Goal: Check status

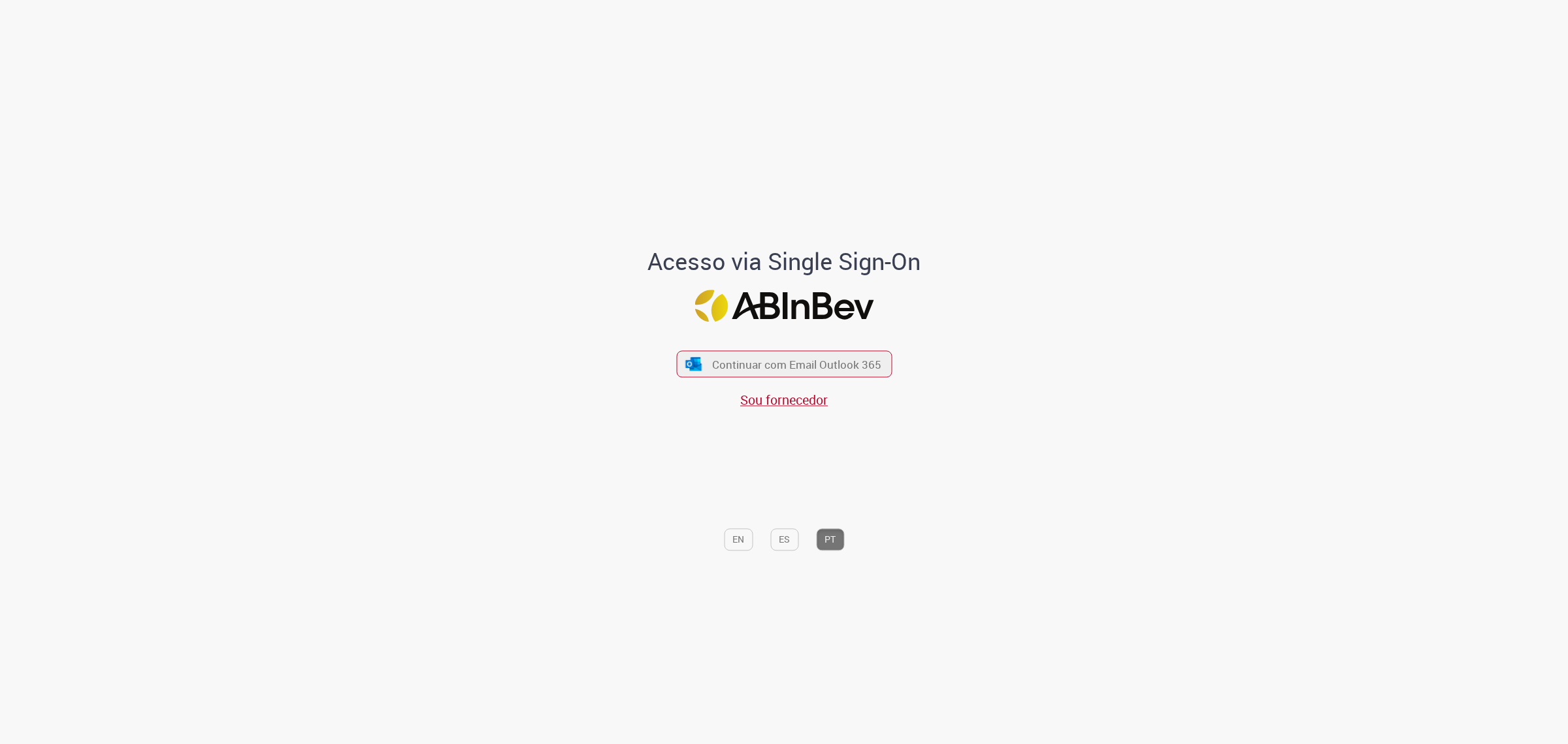
click at [791, 349] on div "Continuar com Email Outlook 365 Sou fornecedor" at bounding box center [784, 374] width 216 height 73
click at [789, 351] on div "Continuar com Email Outlook 365 Sou fornecedor" at bounding box center [784, 374] width 216 height 73
click at [768, 369] on span "Continuar com Email Outlook 365" at bounding box center [796, 364] width 173 height 15
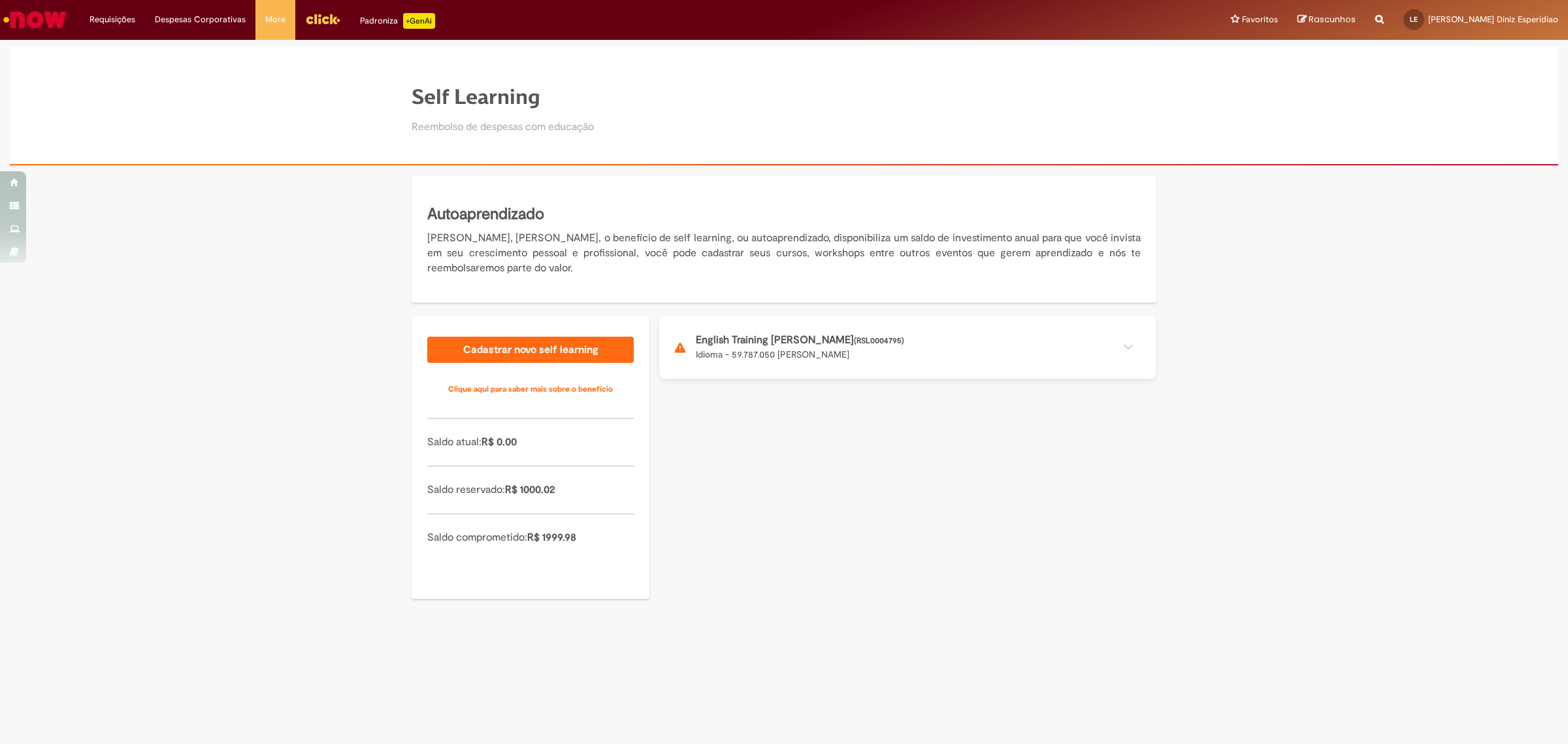
click at [895, 356] on button at bounding box center [907, 347] width 496 height 63
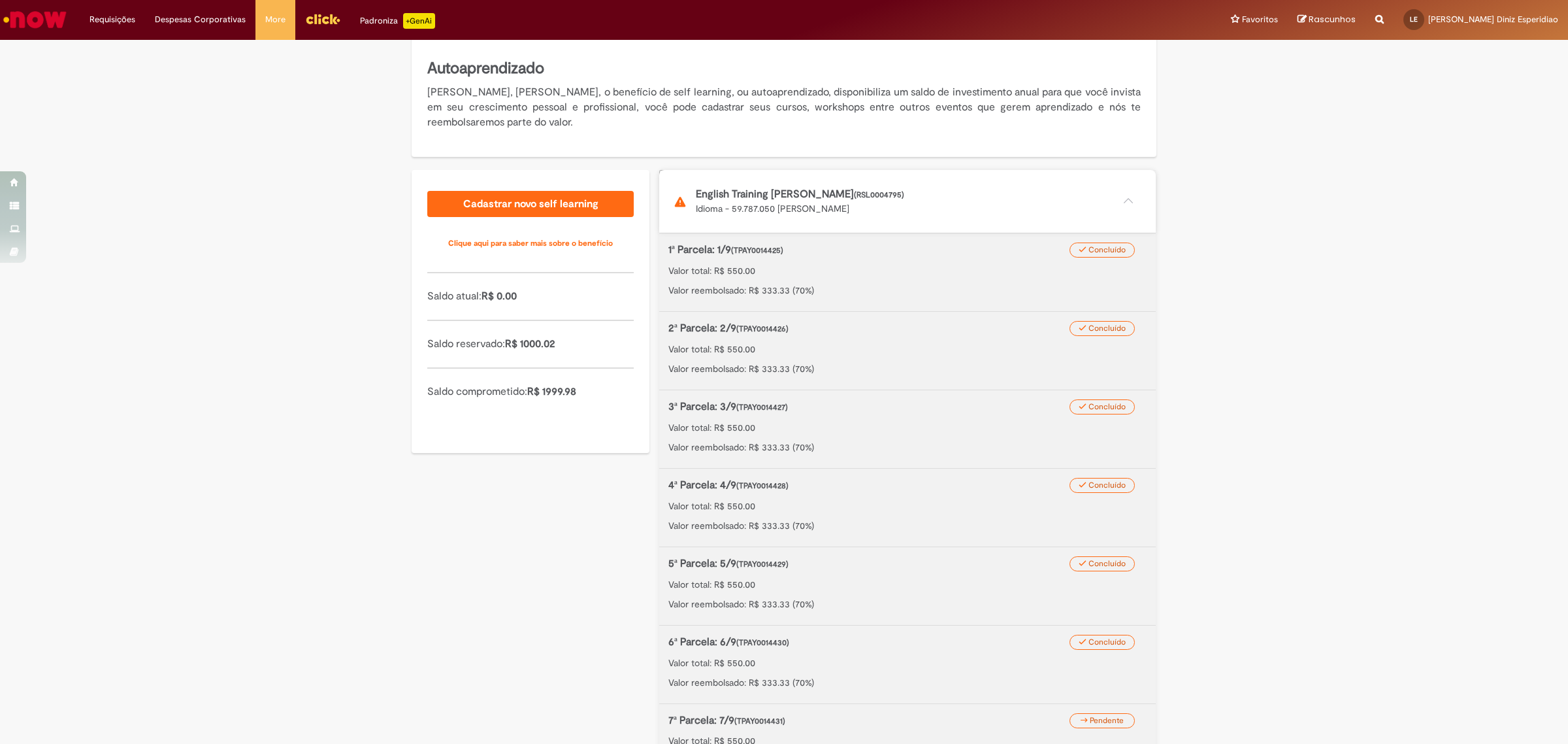
scroll to position [408, 0]
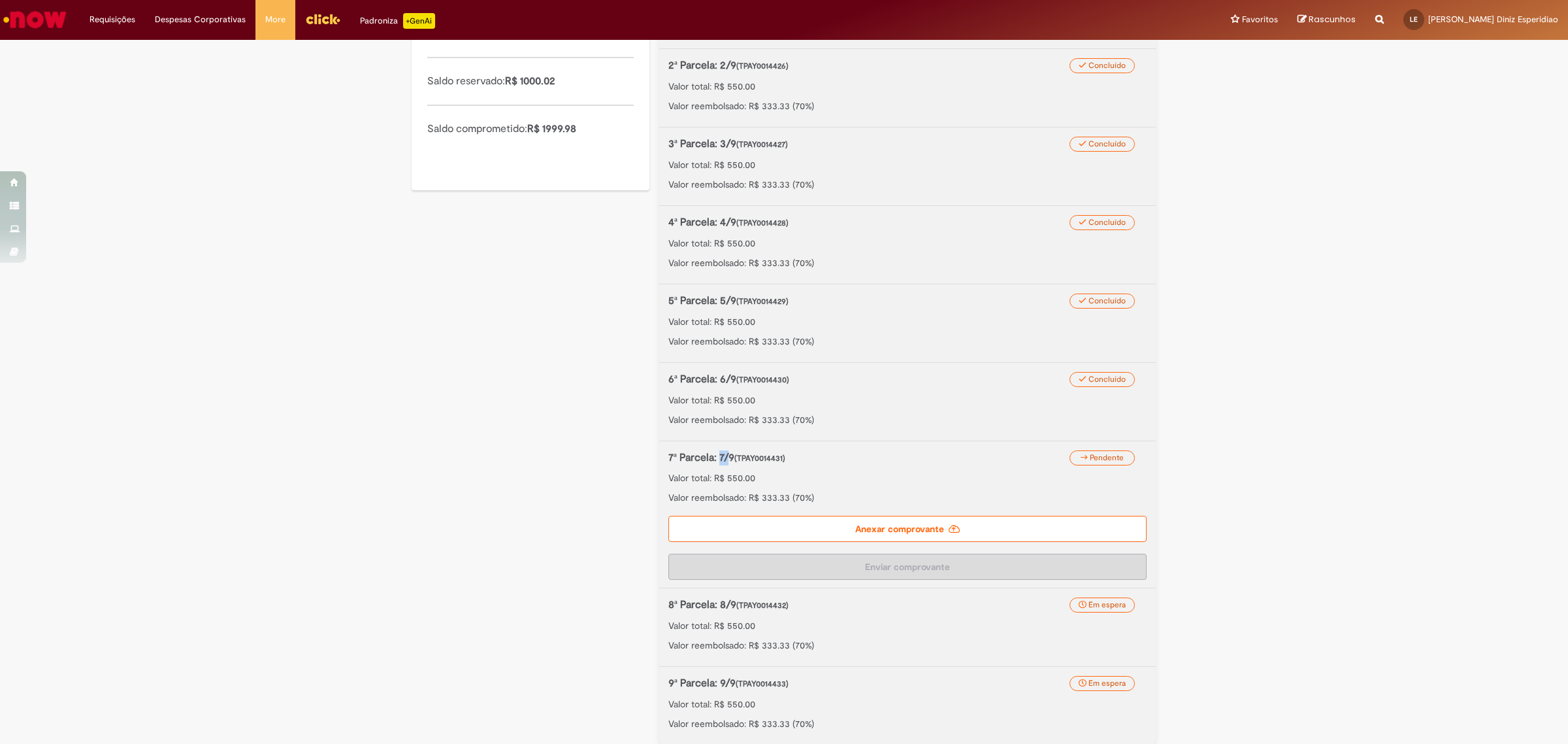
drag, startPoint x: 713, startPoint y: 458, endPoint x: 720, endPoint y: 458, distance: 7.0
click at [720, 458] on p "7ª Parcela: 7/9 (TPAY0014431)" at bounding box center [873, 458] width 409 height 15
drag, startPoint x: 726, startPoint y: 461, endPoint x: 712, endPoint y: 461, distance: 14.0
click at [712, 461] on p "7ª Parcela: 7/9 (TPAY0014431)" at bounding box center [873, 458] width 409 height 15
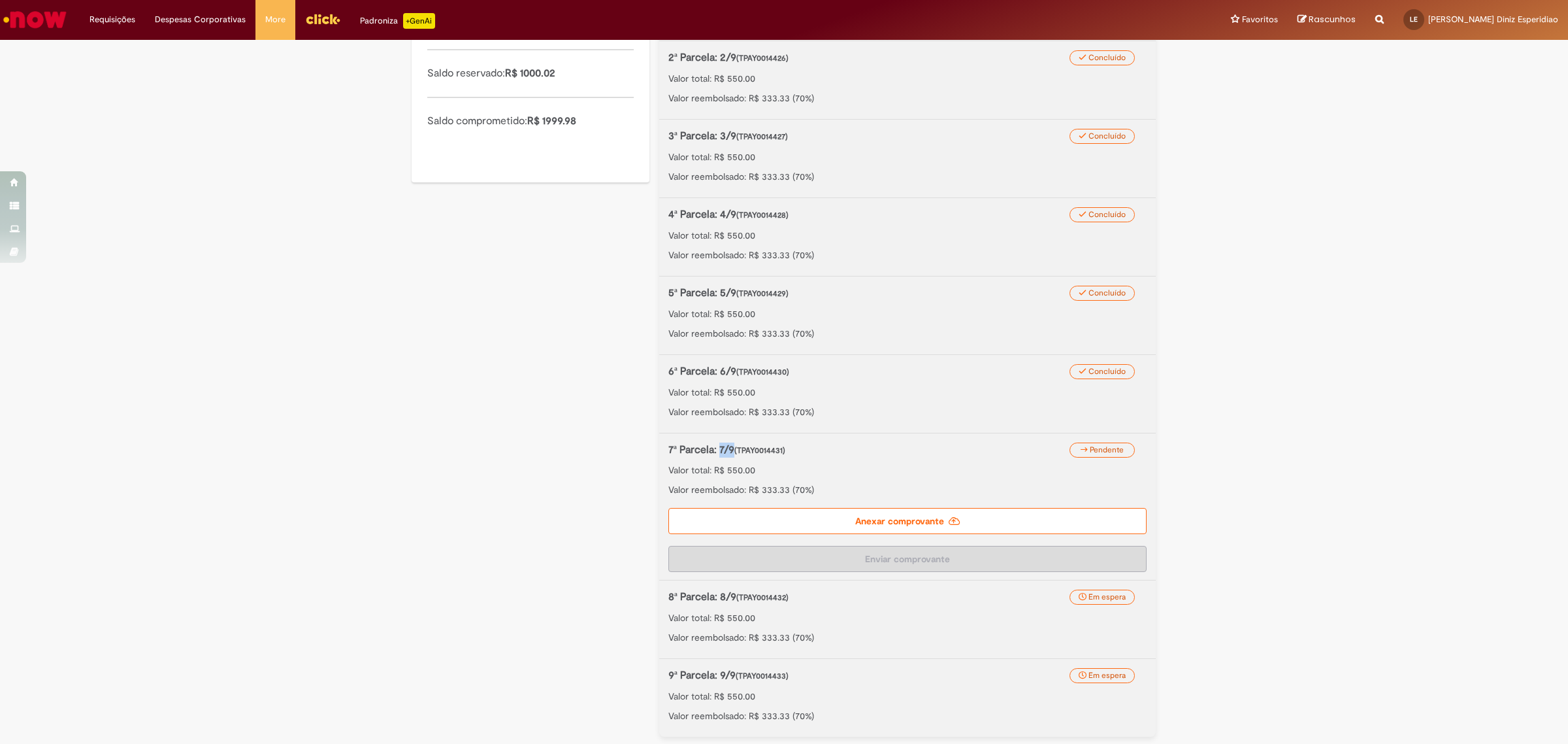
scroll to position [420, 0]
click at [520, 465] on div "Autoaprendizado Olá, [PERSON_NAME], o benefício de self learning, ou autoaprend…" at bounding box center [784, 250] width 764 height 988
drag, startPoint x: 632, startPoint y: 363, endPoint x: 632, endPoint y: 351, distance: 12.0
click at [625, 357] on div "Autoaprendizado Olá, [PERSON_NAME], o benefício de self learning, ou autoaprend…" at bounding box center [784, 250] width 764 height 988
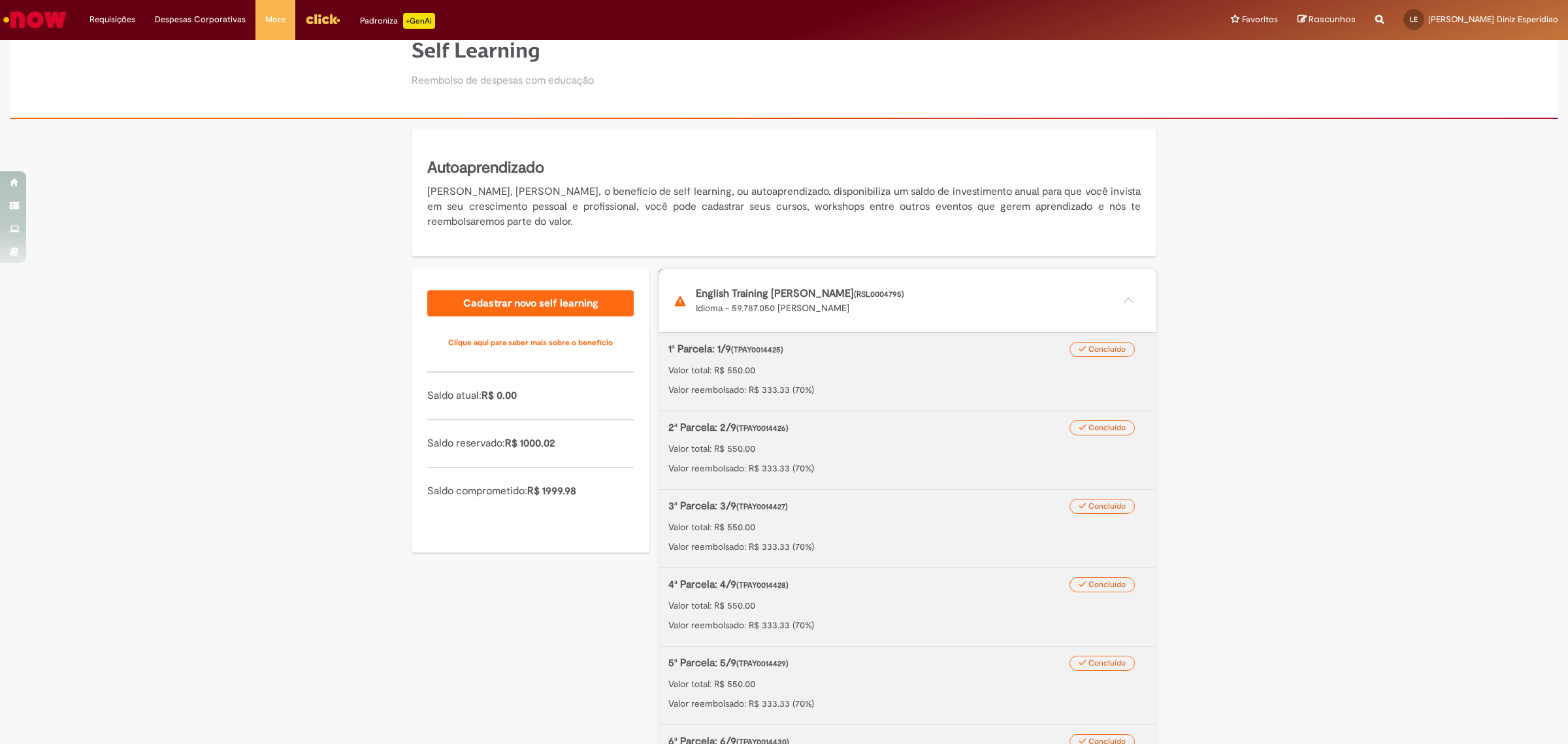
scroll to position [0, 0]
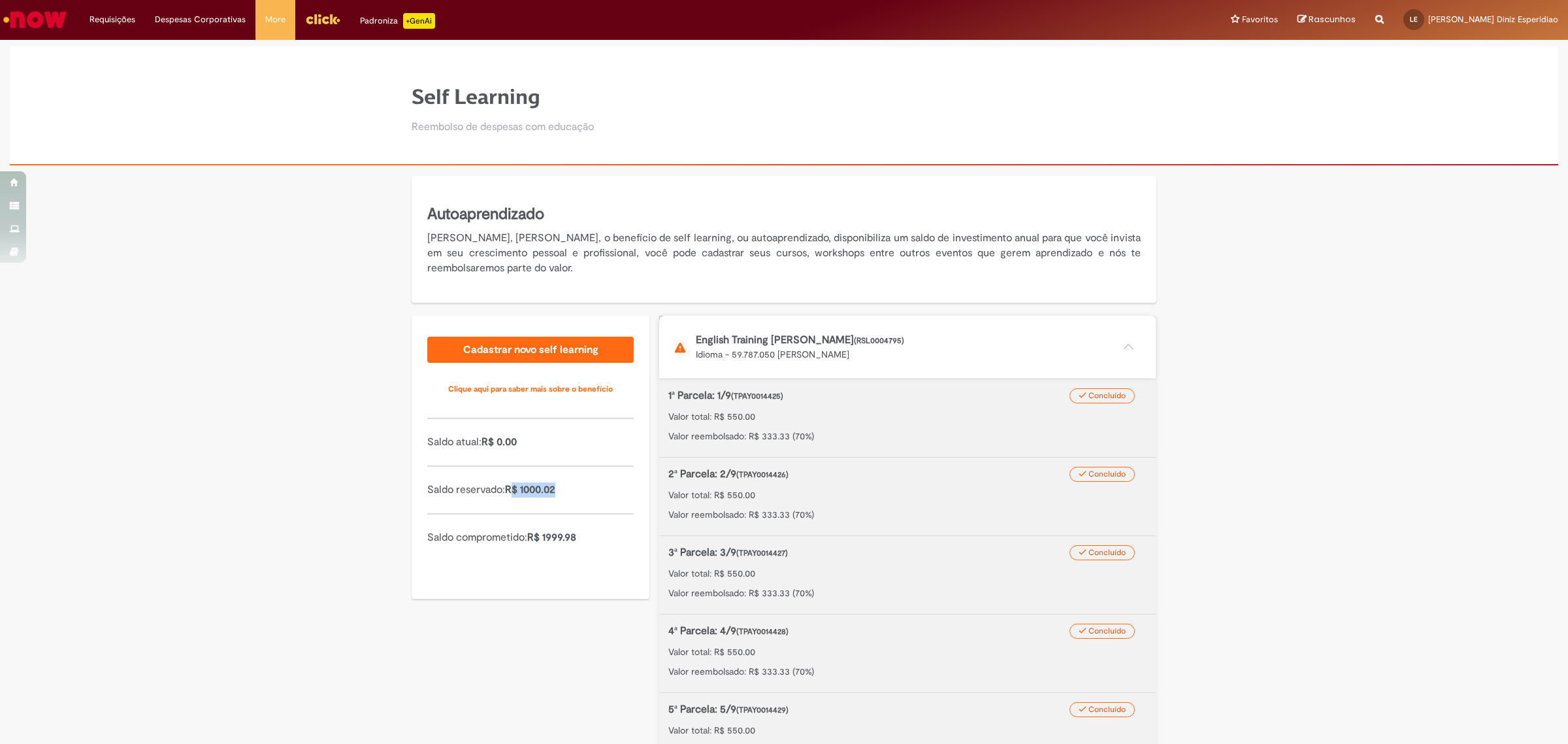
drag, startPoint x: 511, startPoint y: 493, endPoint x: 575, endPoint y: 494, distance: 64.0
click at [575, 494] on p "Saldo reservado: R$ 1000.02" at bounding box center [530, 490] width 207 height 15
drag, startPoint x: 594, startPoint y: 542, endPoint x: 501, endPoint y: 537, distance: 93.1
click at [507, 536] on p "Saldo comprometido: R$ 1999.98" at bounding box center [530, 537] width 207 height 15
